Goal: Task Accomplishment & Management: Complete application form

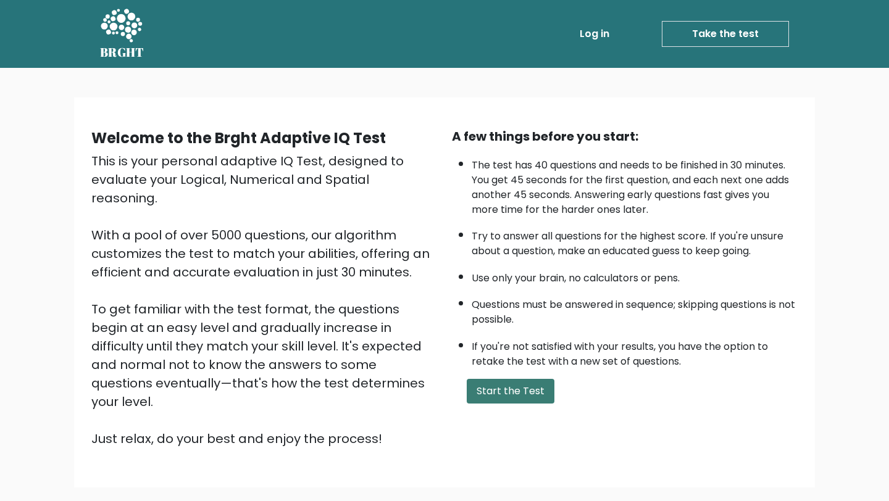
click at [497, 389] on button "Start the Test" at bounding box center [510, 391] width 88 height 25
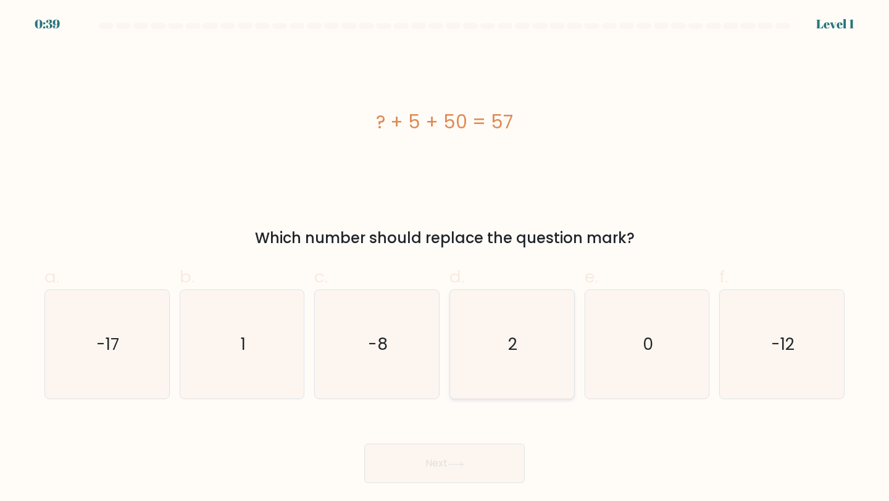
click at [513, 314] on icon "2" at bounding box center [511, 344] width 109 height 109
click at [445, 259] on input "d. 2" at bounding box center [444, 255] width 1 height 8
radio input "true"
click at [464, 461] on icon at bounding box center [455, 464] width 17 height 7
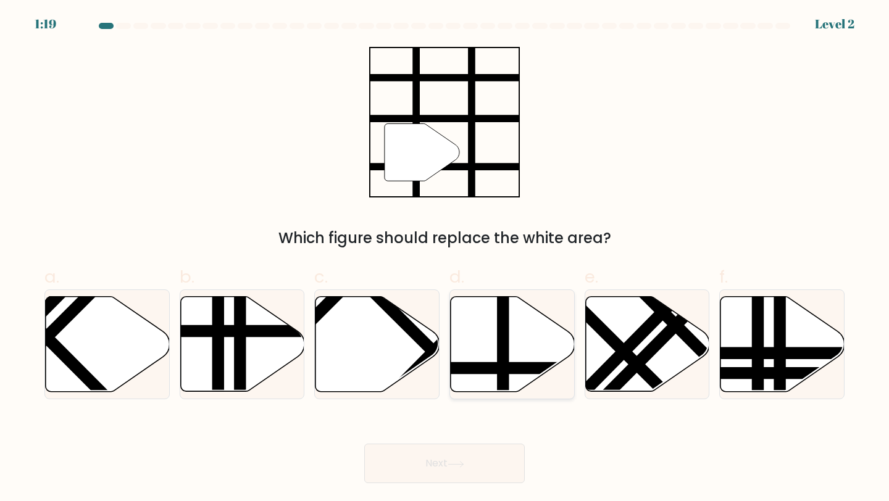
click at [503, 365] on line at bounding box center [503, 294] width 0 height 250
click at [445, 259] on input "d." at bounding box center [444, 255] width 1 height 8
radio input "true"
click at [457, 473] on button "Next" at bounding box center [444, 463] width 160 height 39
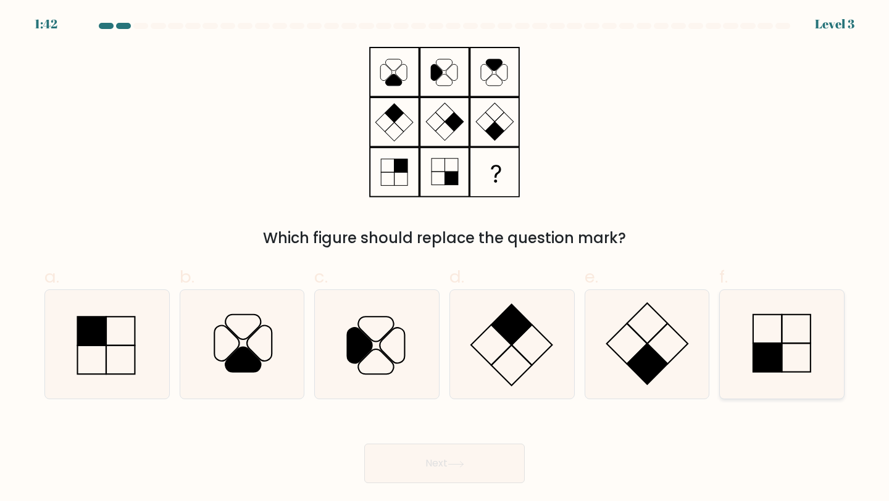
click at [768, 367] on rect at bounding box center [767, 358] width 29 height 29
click at [445, 259] on input "f." at bounding box center [444, 255] width 1 height 8
radio input "true"
click at [515, 458] on button "Next" at bounding box center [444, 463] width 160 height 39
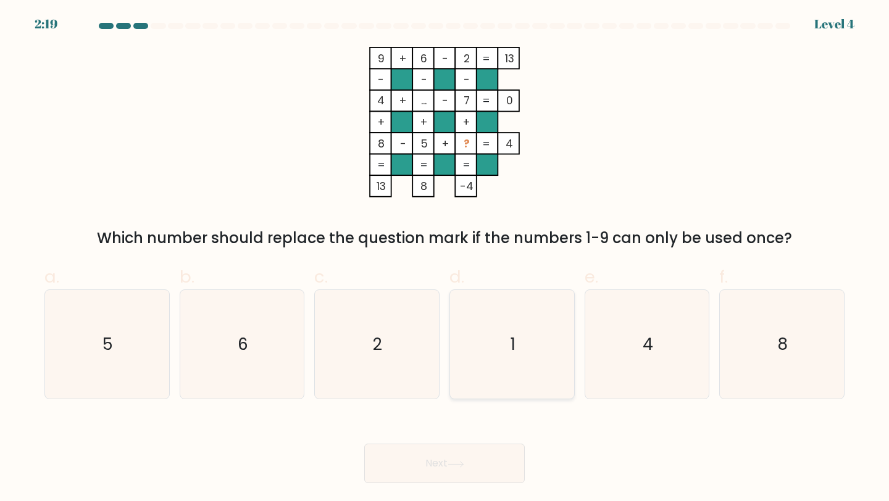
click at [479, 311] on icon "1" at bounding box center [511, 344] width 109 height 109
click at [445, 259] on input "d. 1" at bounding box center [444, 255] width 1 height 8
radio input "true"
click at [457, 463] on icon at bounding box center [455, 464] width 17 height 7
